Goal: Task Accomplishment & Management: Manage account settings

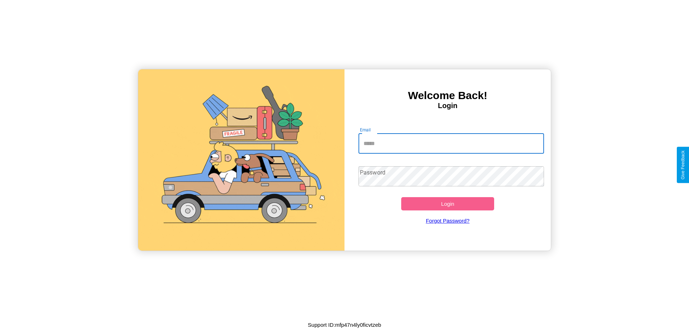
click at [451, 143] on input "Email" at bounding box center [452, 144] width 186 height 20
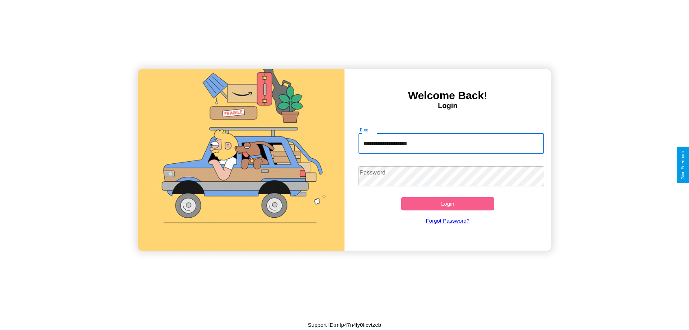
type input "**********"
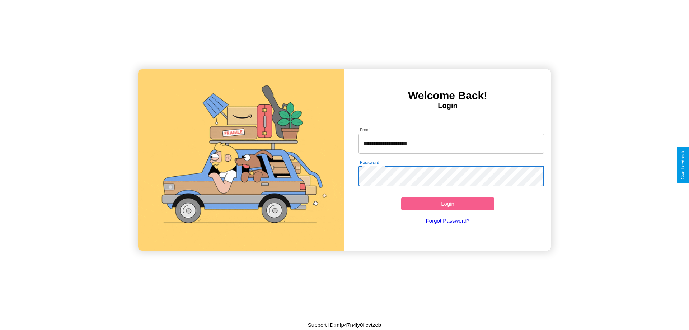
click at [448, 204] on button "Login" at bounding box center [447, 203] width 93 height 13
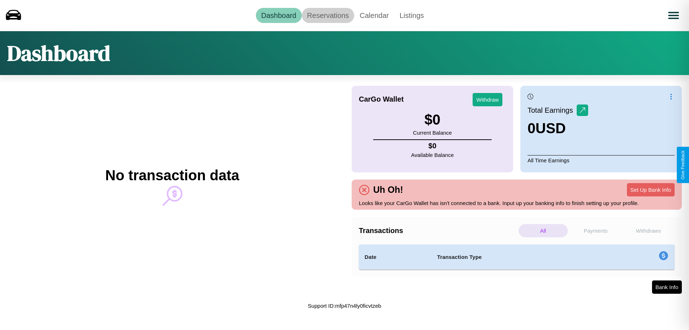
click at [328, 15] on link "Reservations" at bounding box center [328, 15] width 53 height 15
